Goal: Task Accomplishment & Management: Manage account settings

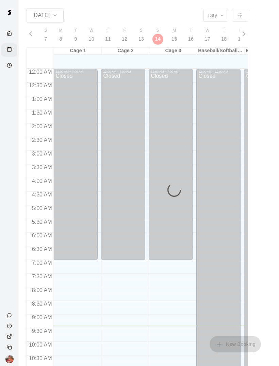
scroll to position [256, 0]
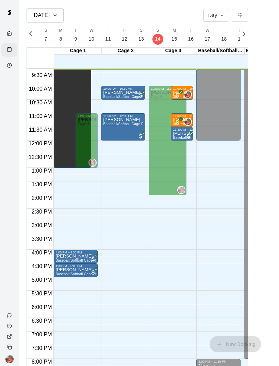
click at [9, 67] on circle "Availability" at bounding box center [9, 65] width 4 height 4
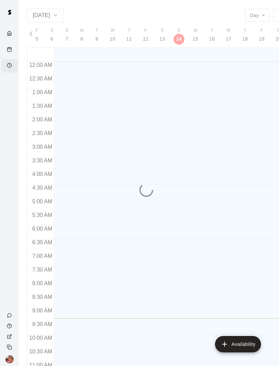
scroll to position [256, 0]
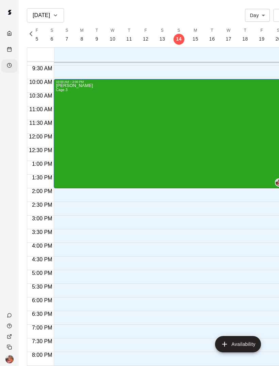
click at [185, 144] on div "[PERSON_NAME] Cage 3" at bounding box center [170, 266] width 228 height 366
click at [65, 91] on icon "edit" at bounding box center [63, 91] width 8 height 8
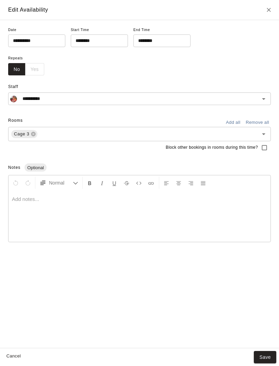
click at [153, 42] on input "********" at bounding box center [160, 40] width 52 height 13
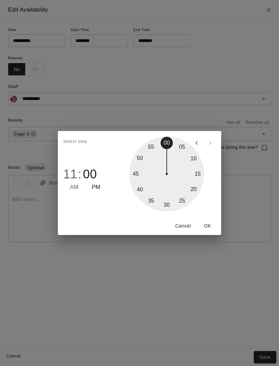
click at [76, 189] on span "AM" at bounding box center [74, 187] width 9 height 9
type input "********"
click at [211, 225] on button "OK" at bounding box center [208, 225] width 22 height 13
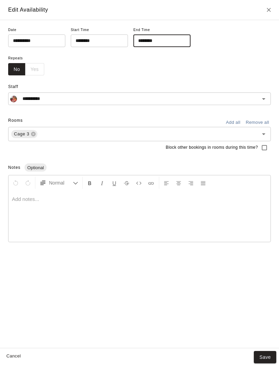
click at [262, 353] on button "Save" at bounding box center [265, 357] width 22 height 13
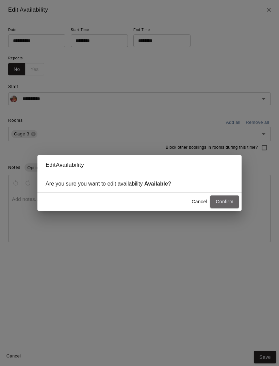
click at [228, 200] on button "Confirm" at bounding box center [225, 201] width 29 height 13
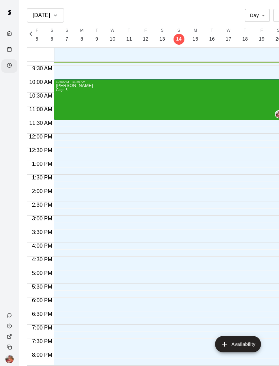
click at [13, 49] on div "Calendar" at bounding box center [11, 50] width 9 height 6
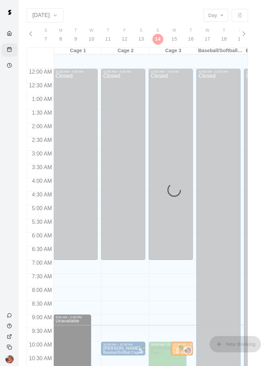
scroll to position [256, 0]
